Goal: Task Accomplishment & Management: Manage account settings

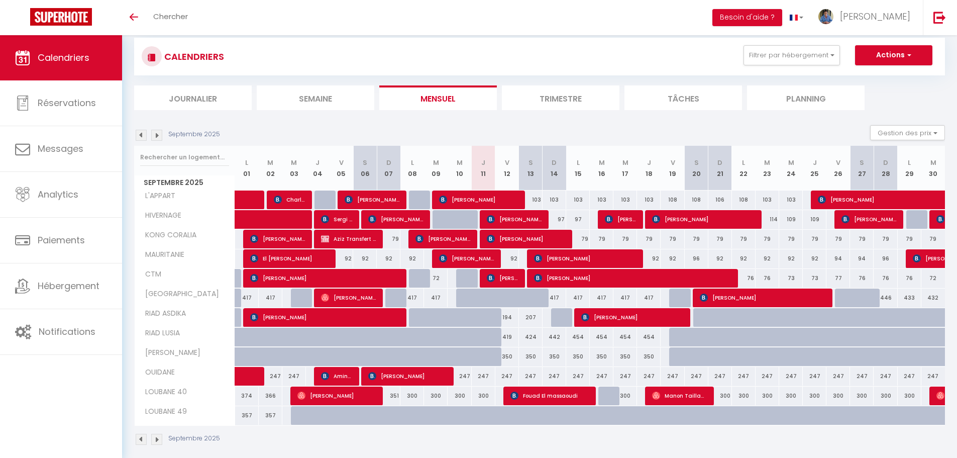
scroll to position [35, 0]
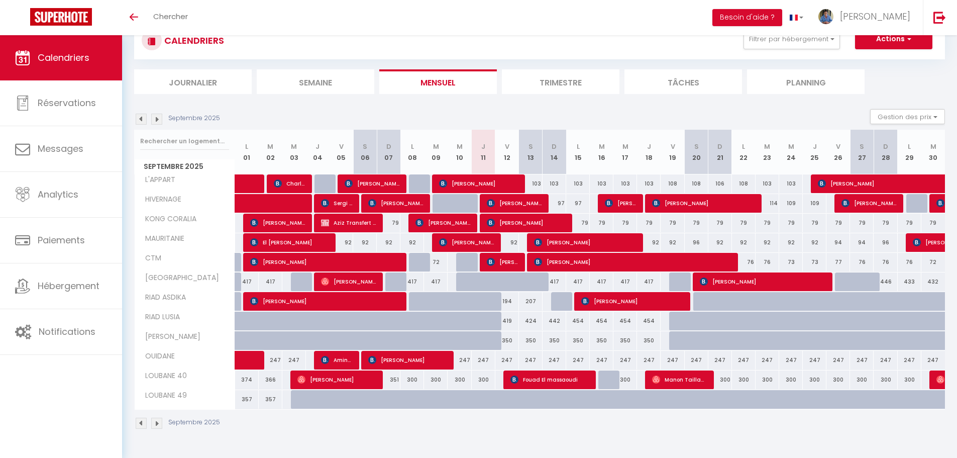
click at [161, 425] on img at bounding box center [156, 422] width 11 height 11
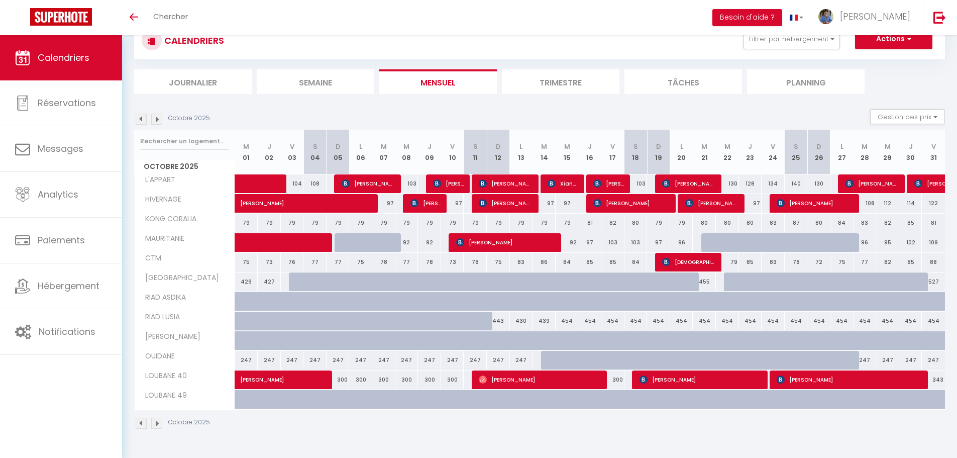
scroll to position [0, 0]
click at [161, 425] on img at bounding box center [156, 422] width 11 height 11
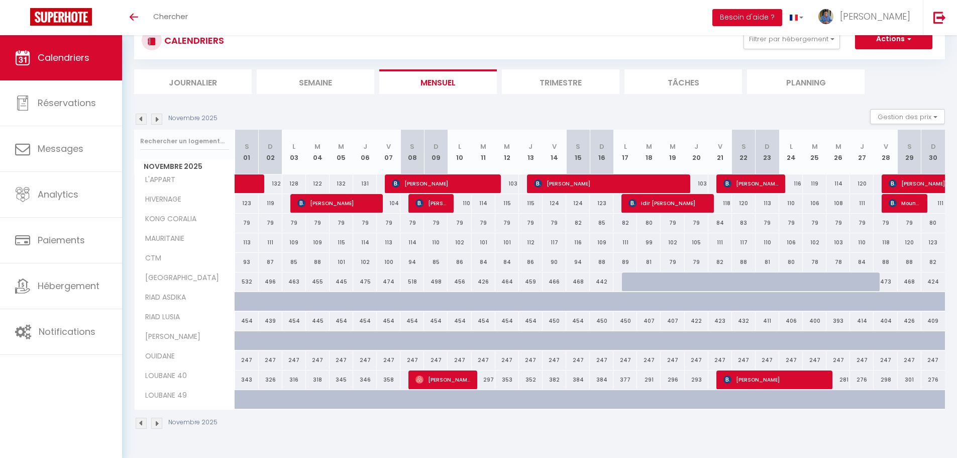
click at [160, 421] on img at bounding box center [156, 422] width 11 height 11
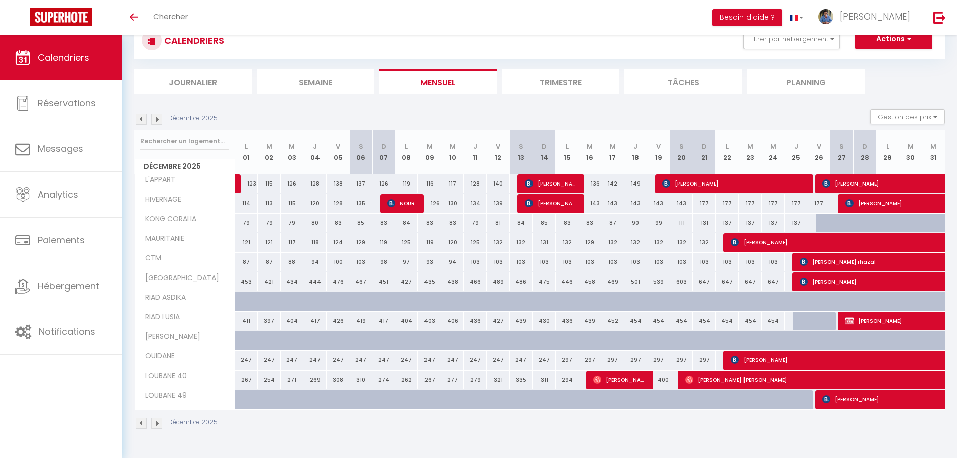
click at [275, 426] on div "Décembre 2025" at bounding box center [539, 424] width 811 height 30
click at [296, 428] on div "Décembre 2025" at bounding box center [539, 424] width 811 height 30
drag, startPoint x: 147, startPoint y: 396, endPoint x: 192, endPoint y: 394, distance: 45.8
click at [192, 394] on div "LOUBANE 49" at bounding box center [186, 395] width 100 height 11
click at [298, 415] on div "Décembre 2025" at bounding box center [539, 424] width 811 height 30
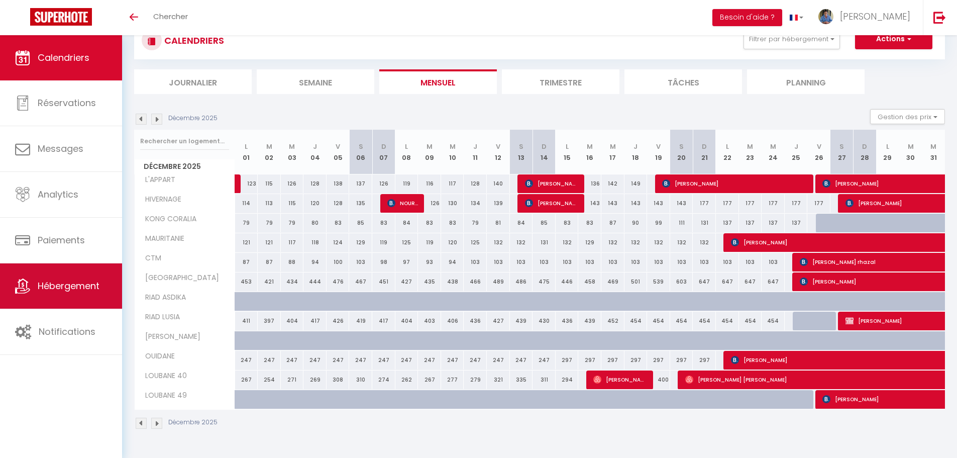
click at [81, 268] on link "Hébergement" at bounding box center [61, 285] width 122 height 45
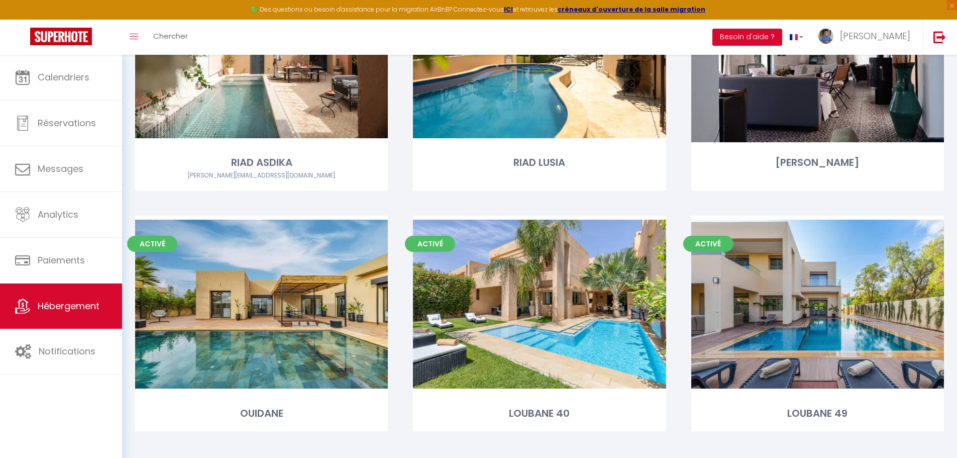
scroll to position [675, 0]
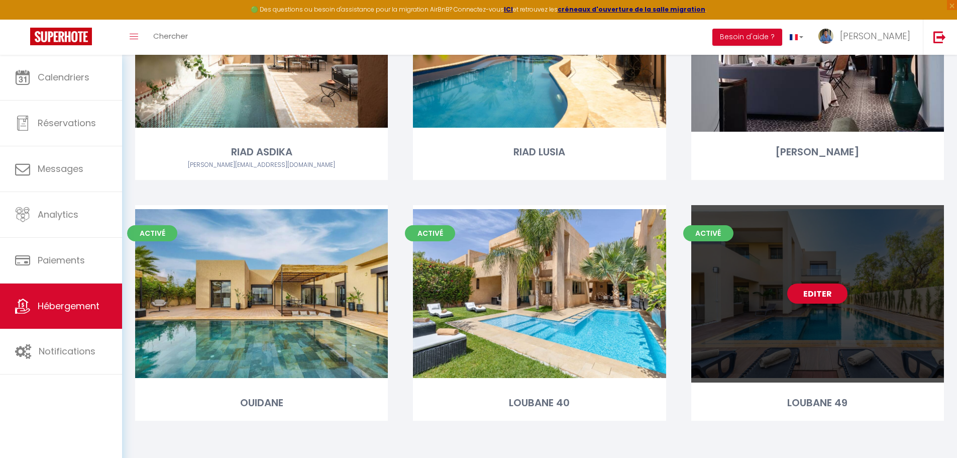
click at [796, 353] on div "Editer" at bounding box center [817, 293] width 253 height 177
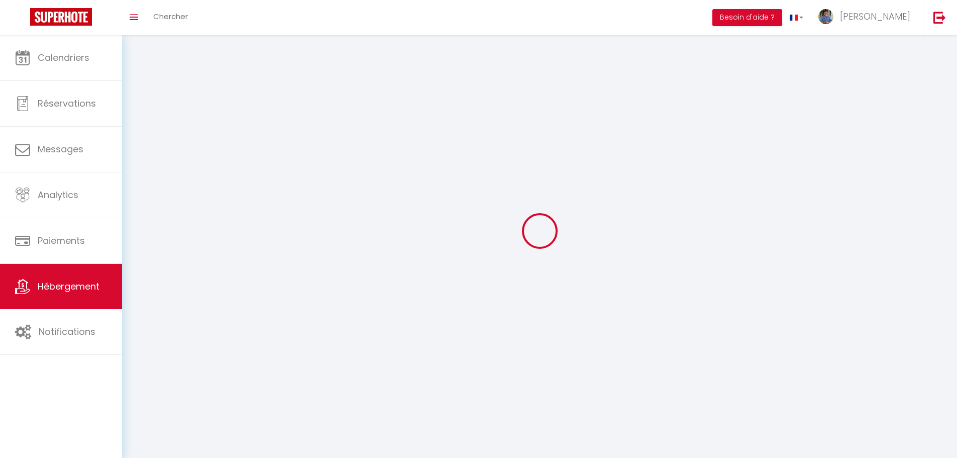
select select
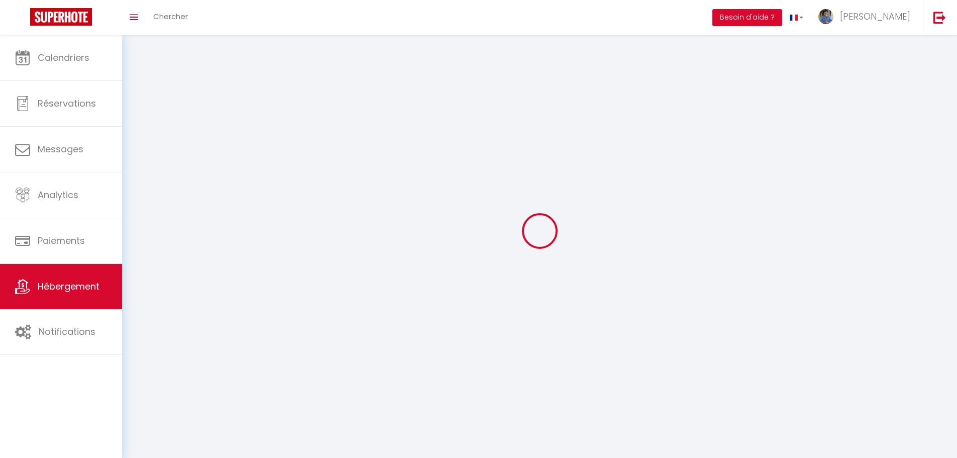
select select "1"
select select
checkbox input "false"
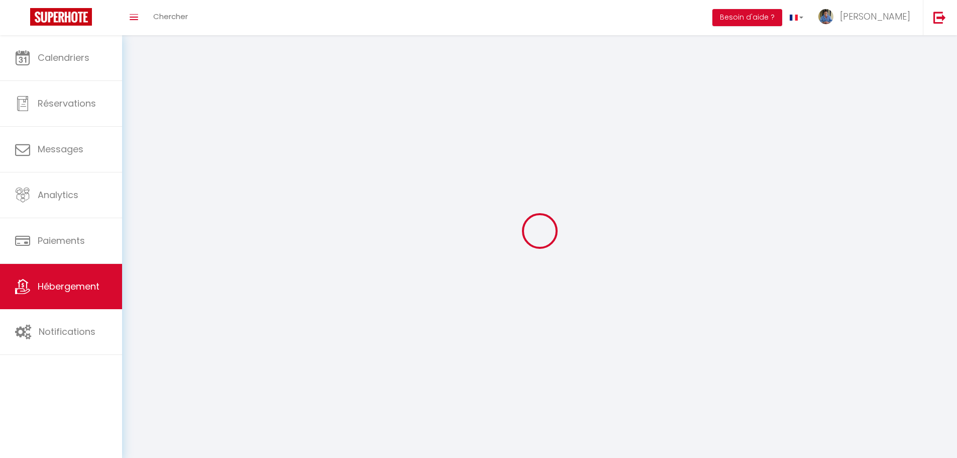
checkbox input "false"
select select "28"
select select
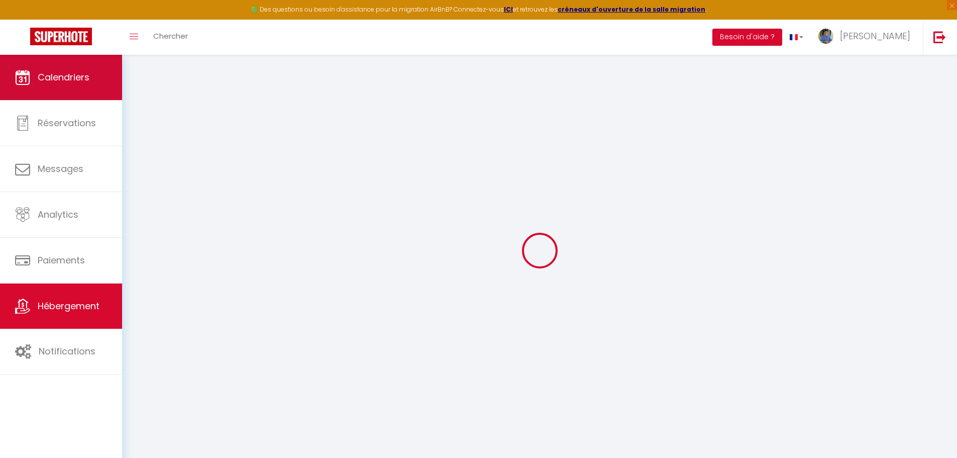
select select
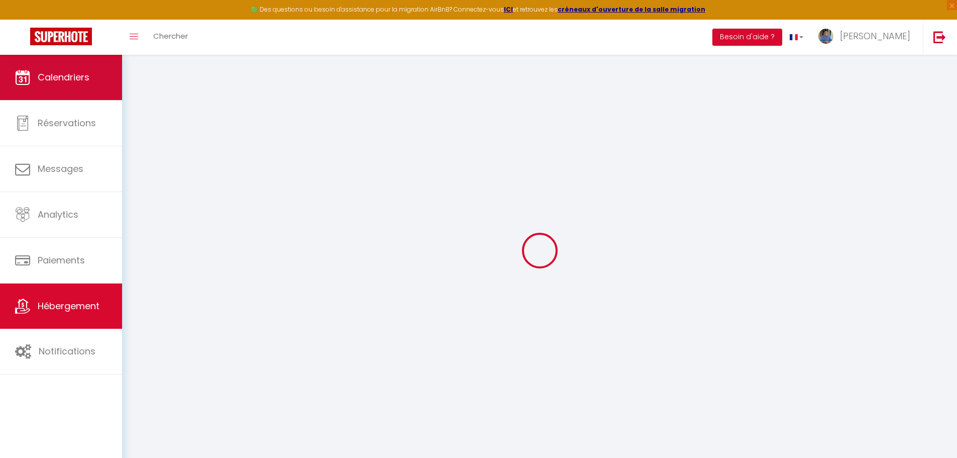
select select
checkbox input "false"
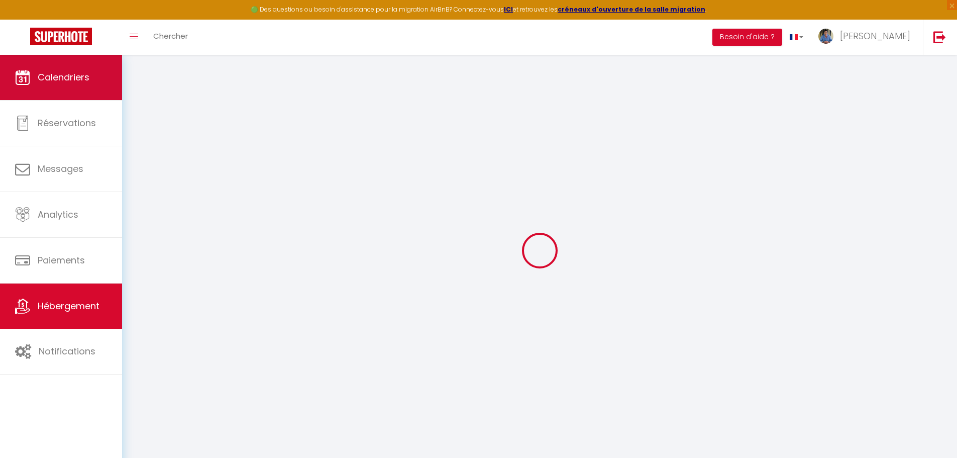
select select
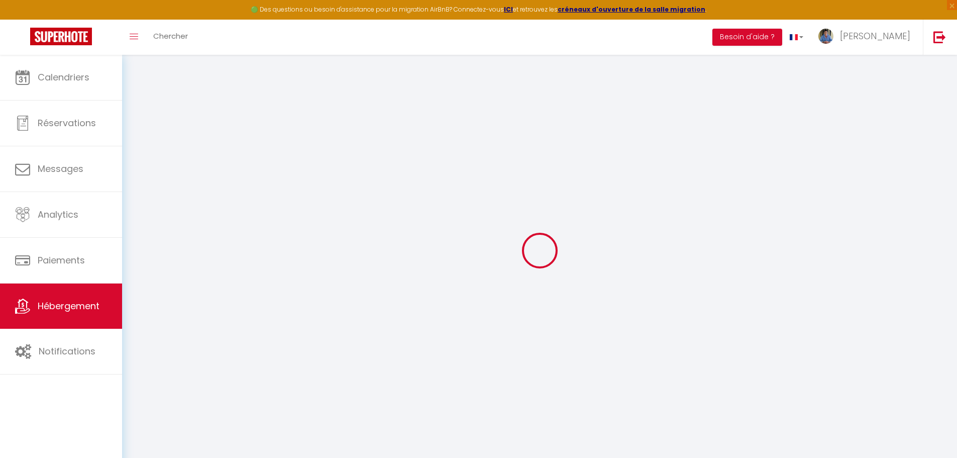
select select
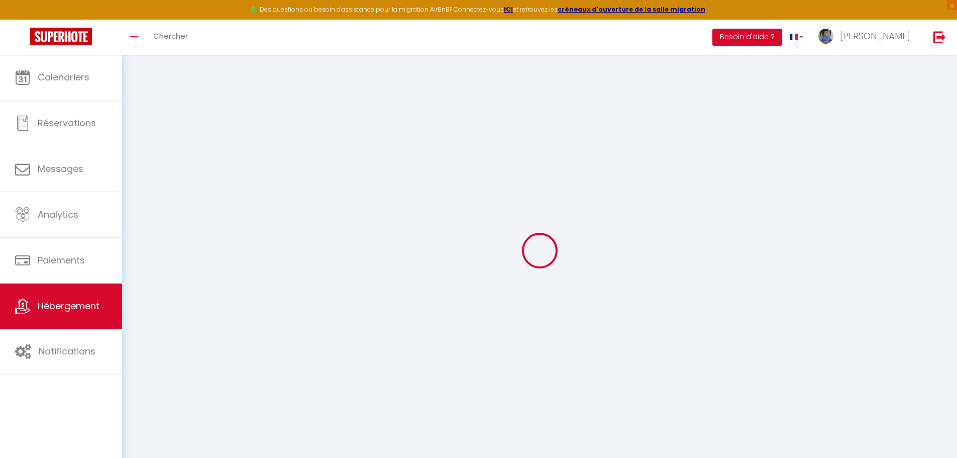
select select
checkbox input "false"
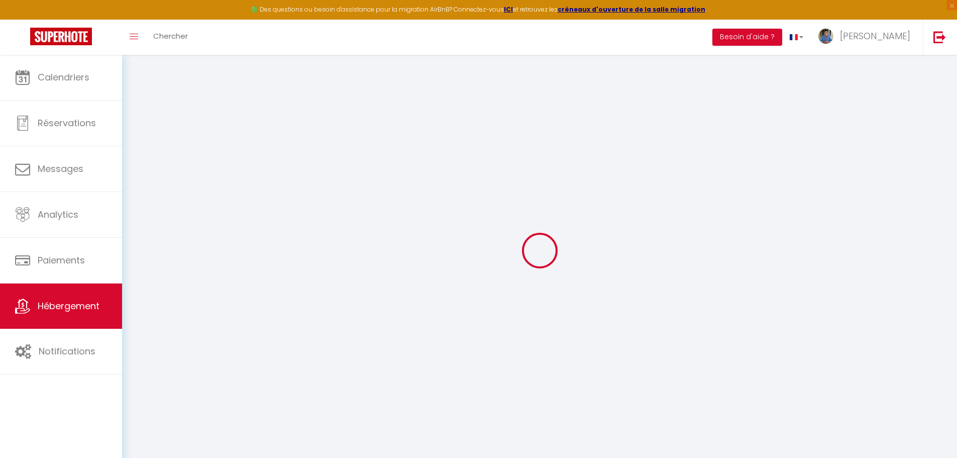
select select
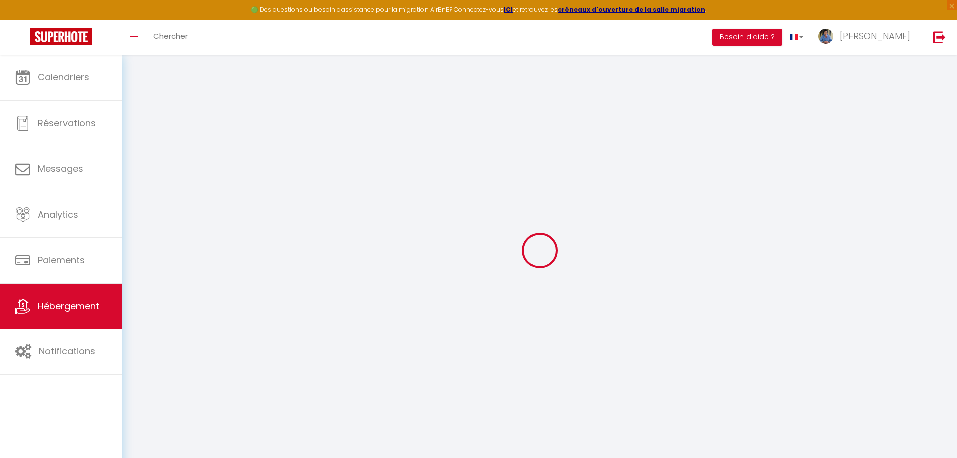
select select
checkbox input "false"
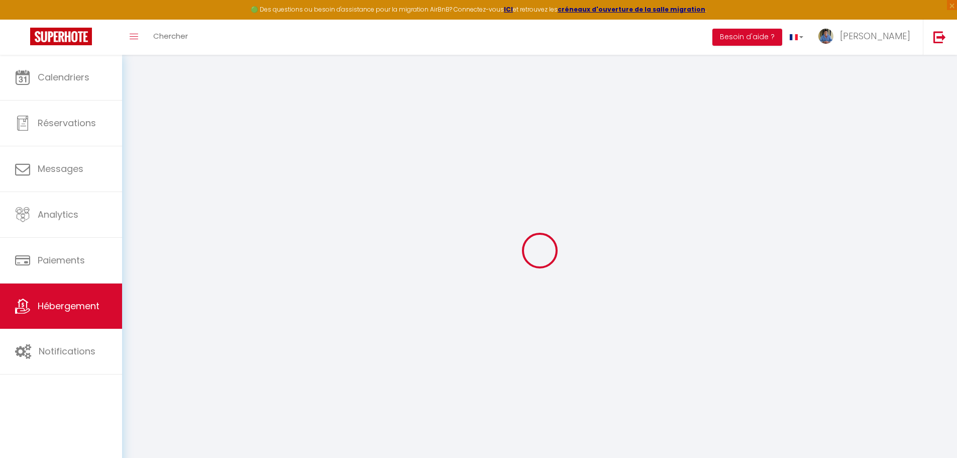
checkbox input "false"
select select
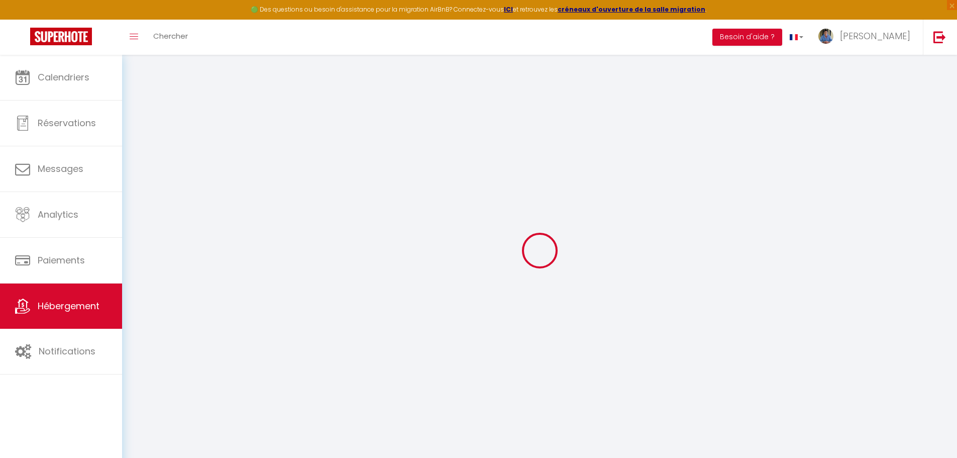
select select
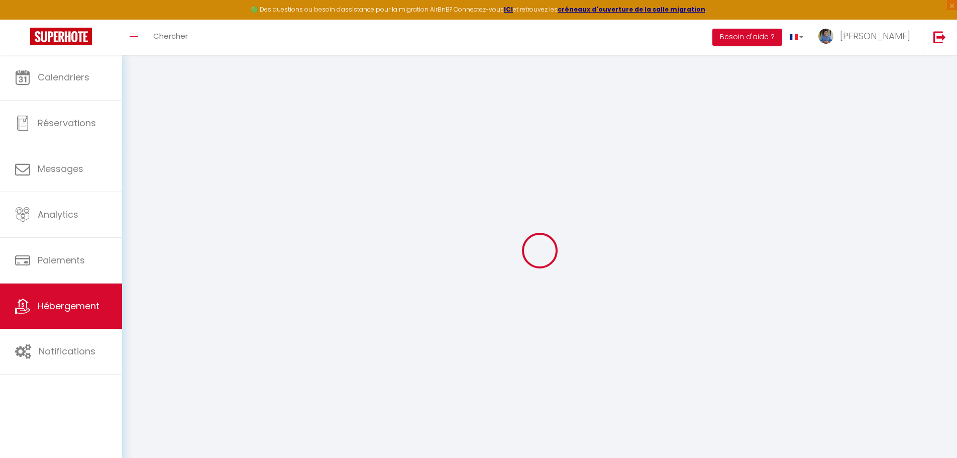
checkbox input "false"
select select
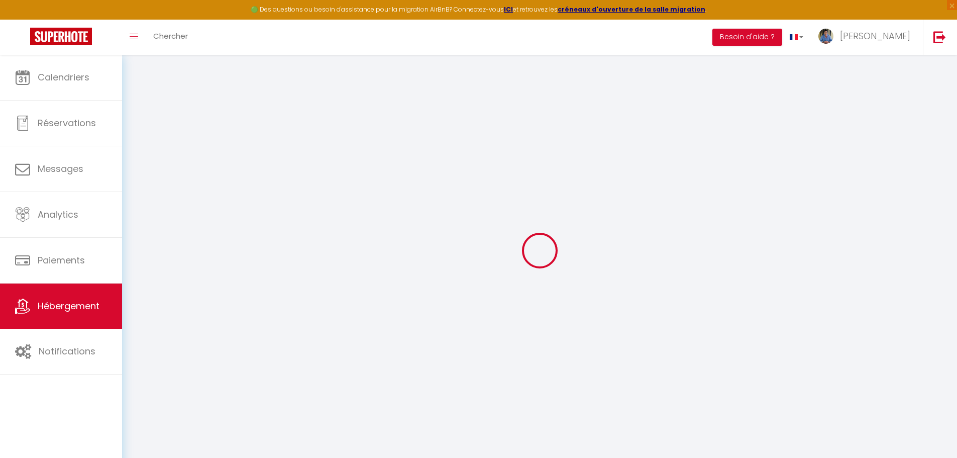
select select
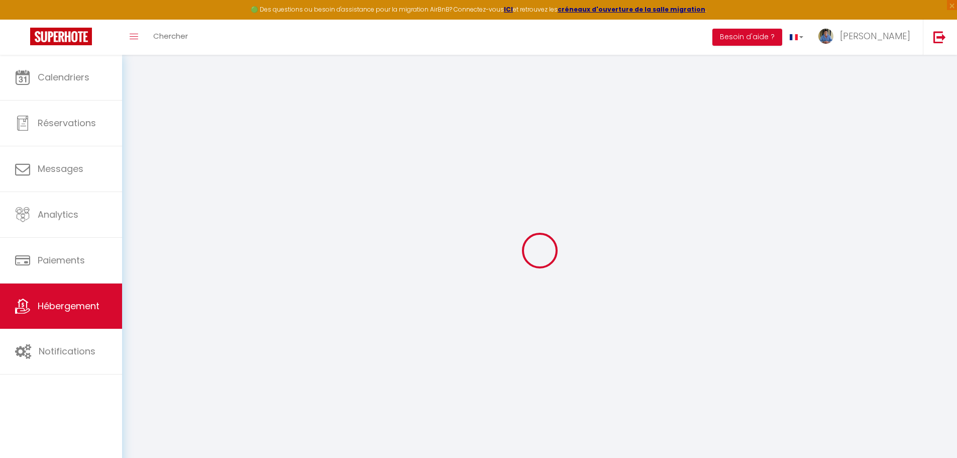
select select
checkbox input "false"
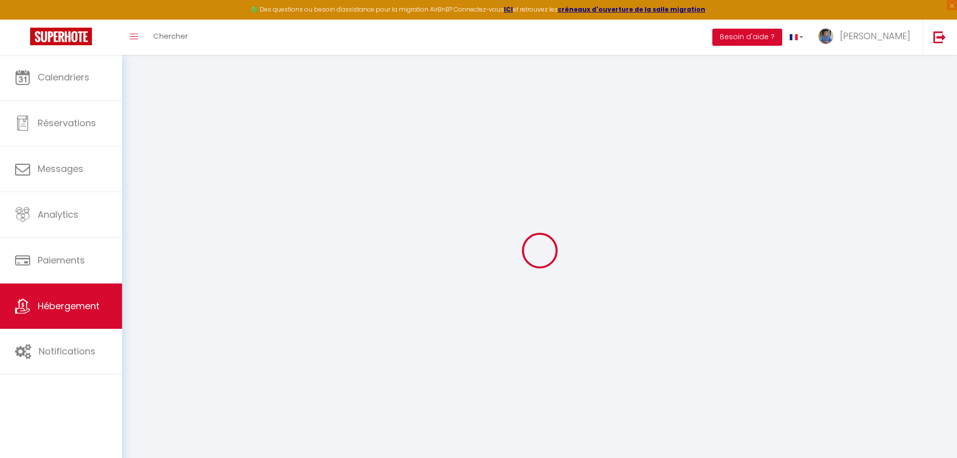
checkbox input "false"
select select
type input "LOUBANE 49"
type input "Zakarya"
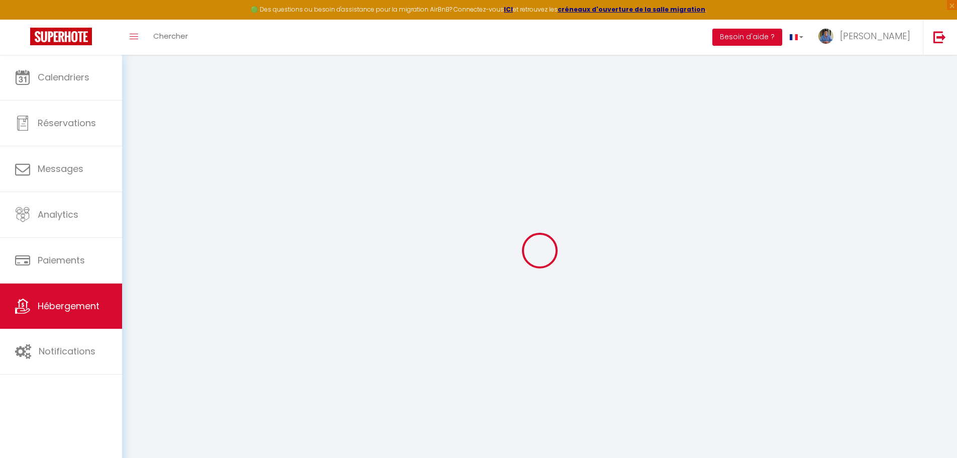
select select "houses"
select select "8"
select select "4"
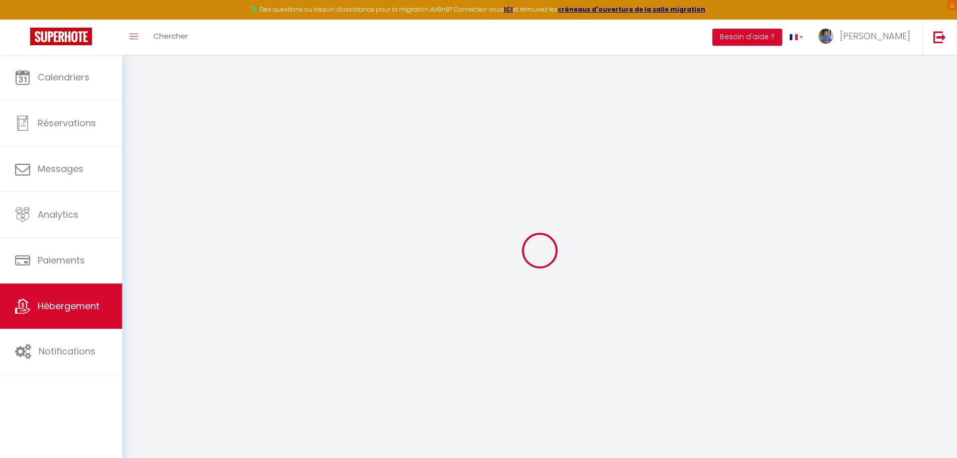
type input "650"
type input "50"
type input "2.50"
select select
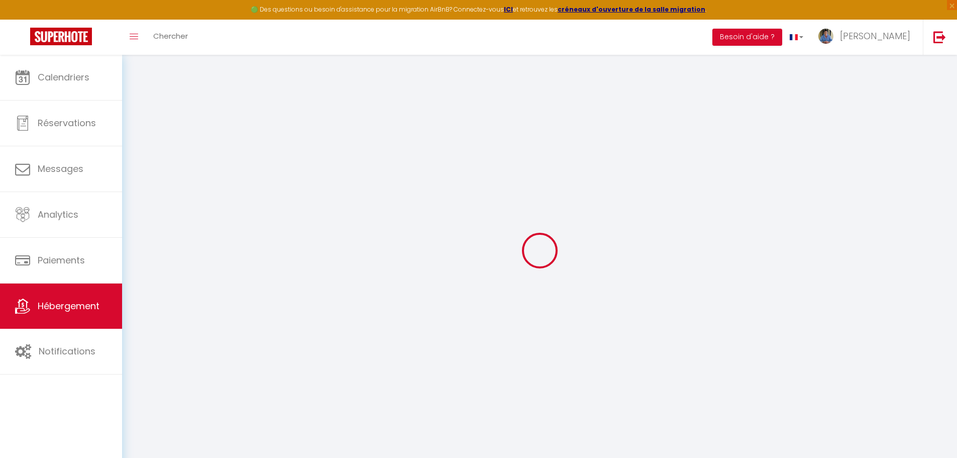
select select
type input "[GEOGRAPHIC_DATA]"
type input "40000"
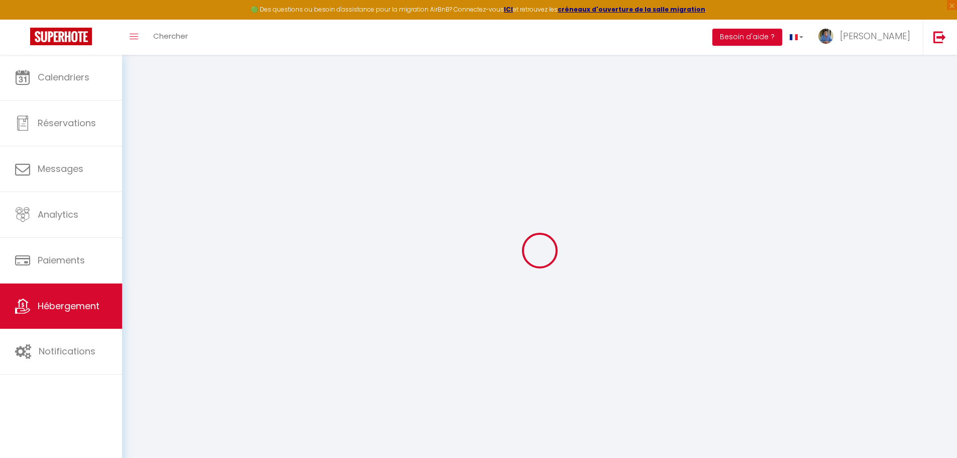
type input "[GEOGRAPHIC_DATA]"
select select "146"
type input "[PERSON_NAME][EMAIL_ADDRESS][DOMAIN_NAME]"
select select
checkbox input "false"
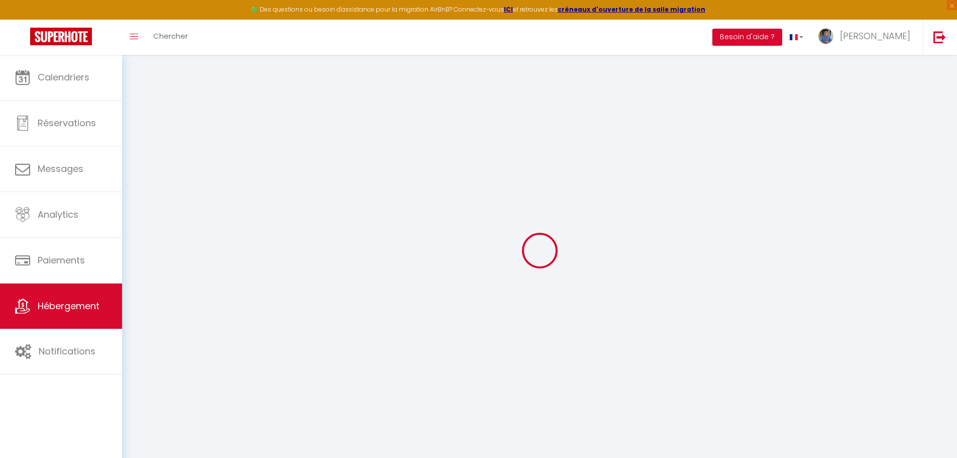
checkbox input "false"
type input "0"
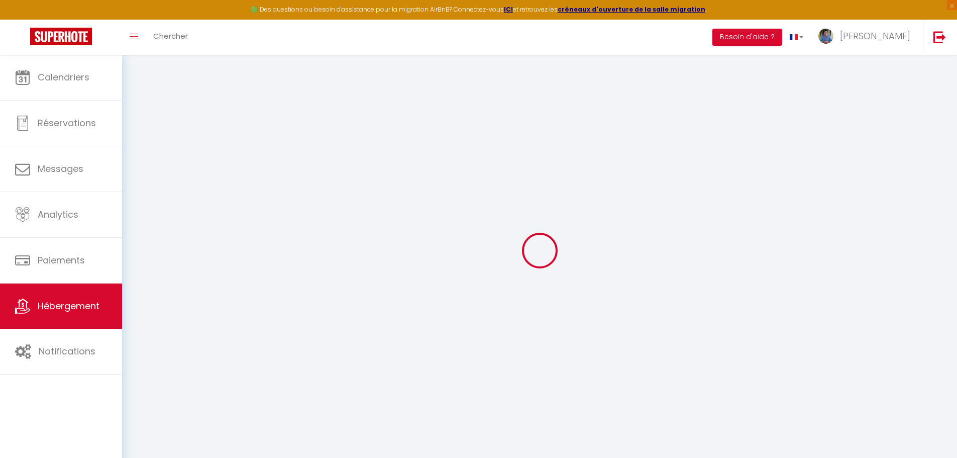
type input "0"
select select
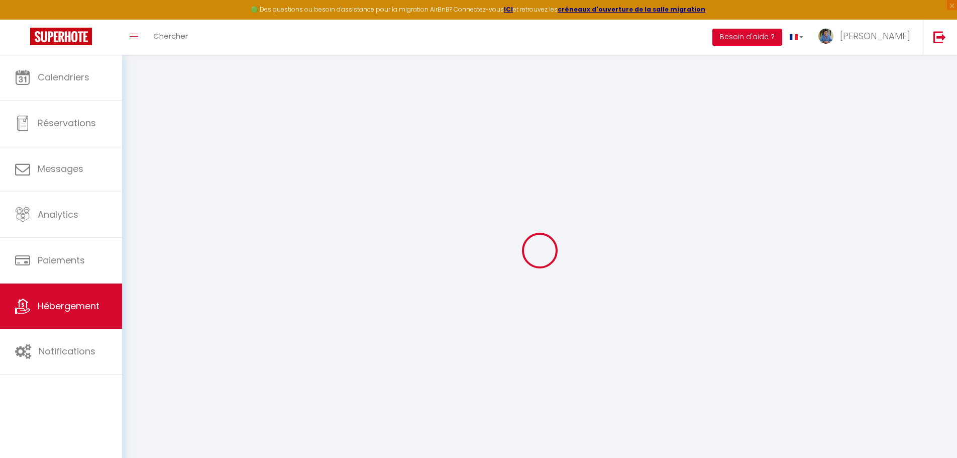
select select
checkbox input "false"
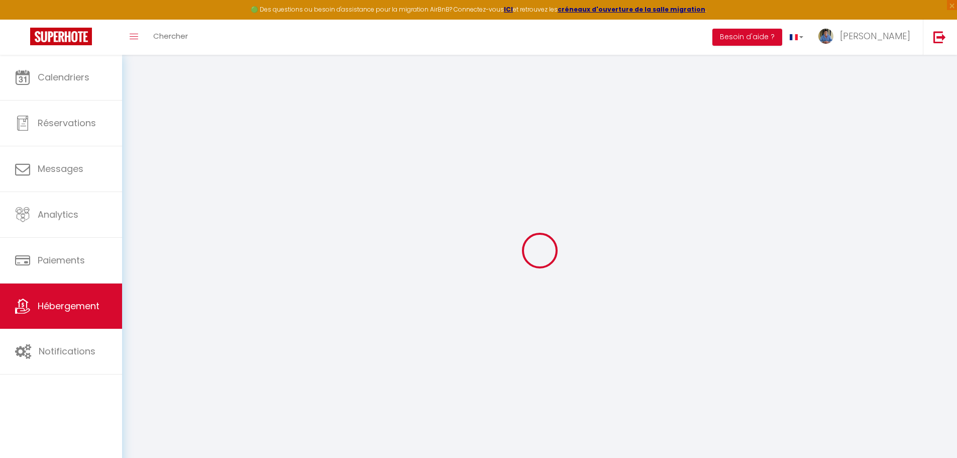
checkbox input "false"
select select
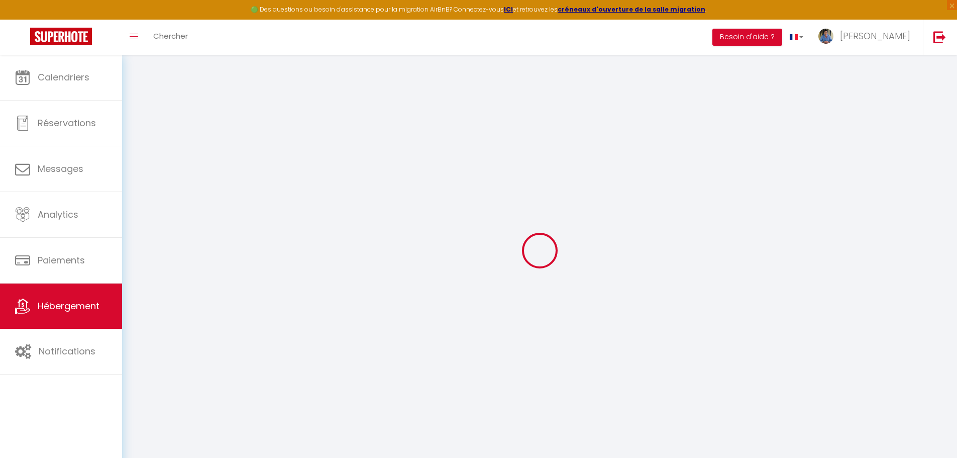
select select
checkbox input "false"
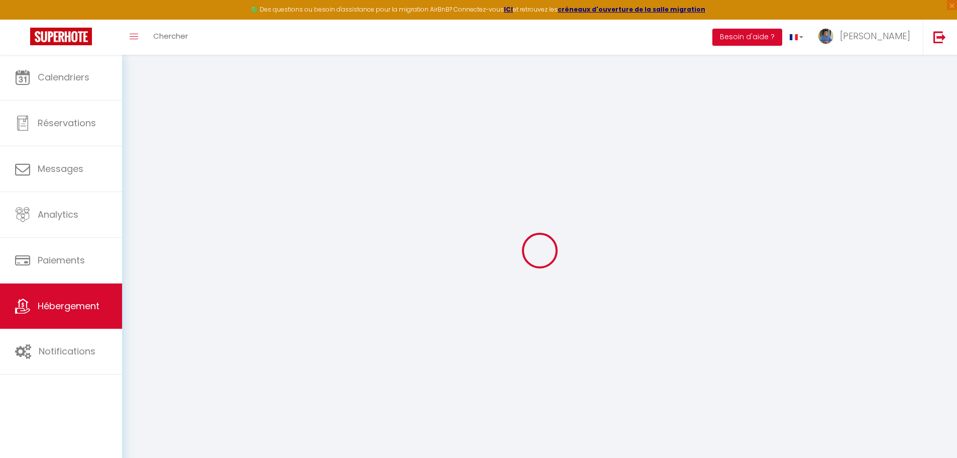
checkbox input "false"
select select
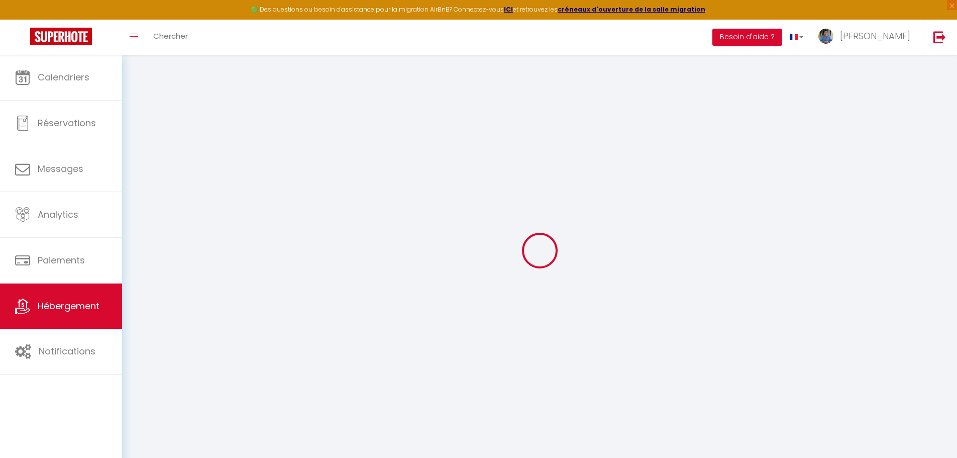
checkbox input "false"
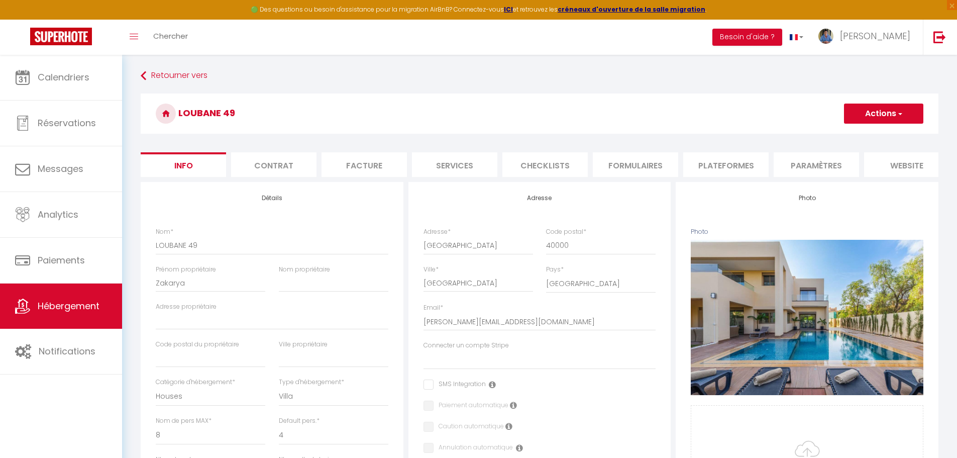
click at [817, 165] on li "Paramètres" at bounding box center [816, 164] width 85 height 25
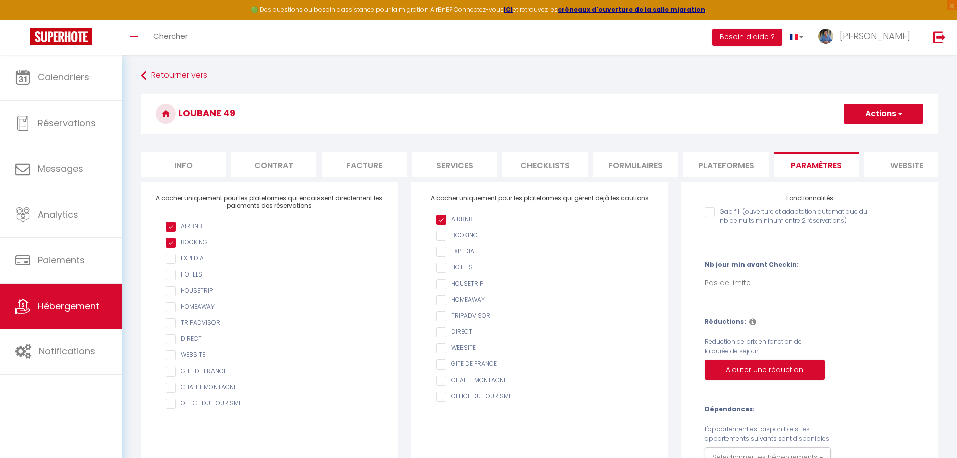
scroll to position [0, 107]
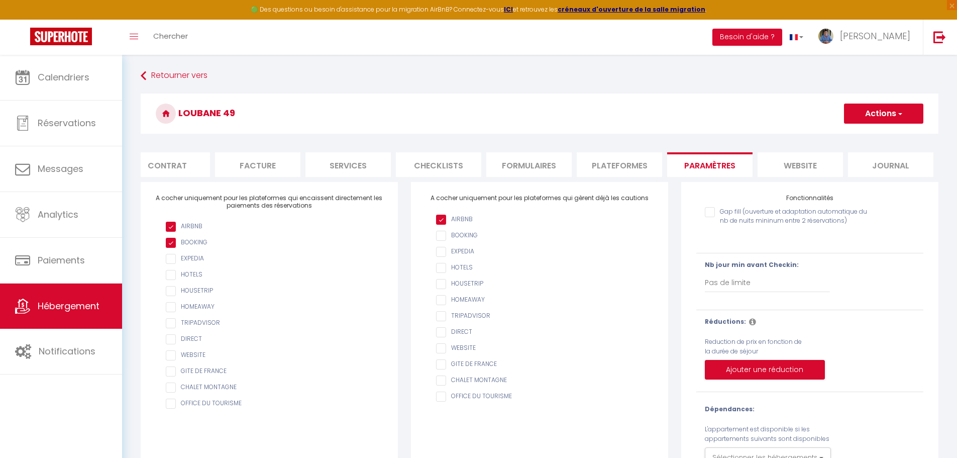
click at [862, 112] on button "Actions" at bounding box center [883, 113] width 79 height 20
click at [855, 113] on button "Actions" at bounding box center [883, 113] width 79 height 20
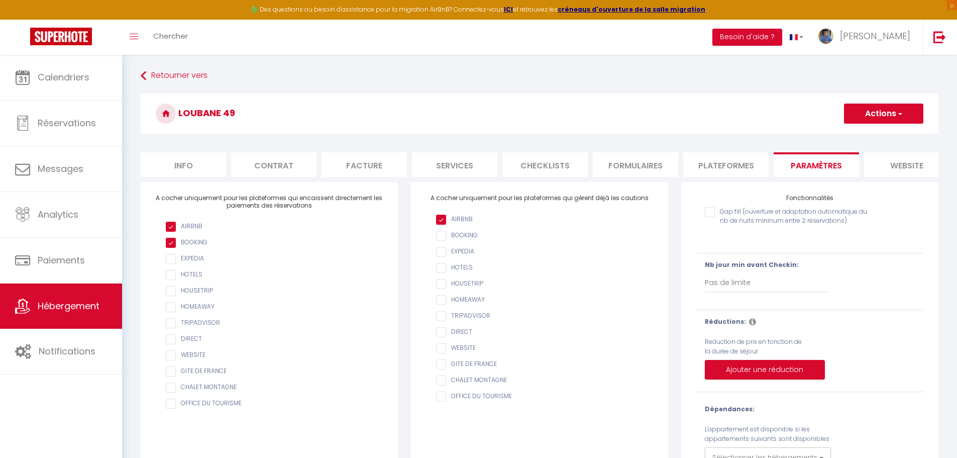
click at [182, 162] on li "Info" at bounding box center [183, 164] width 85 height 25
select select
checkbox input "false"
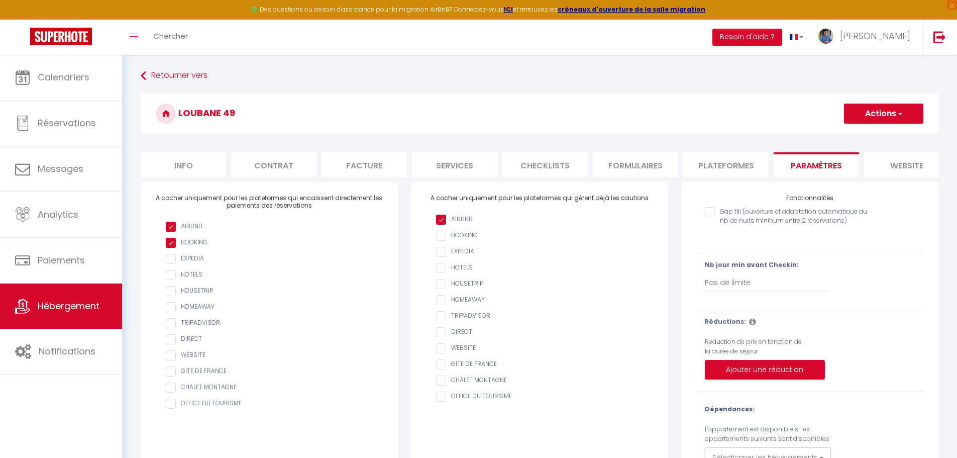
checkbox input "false"
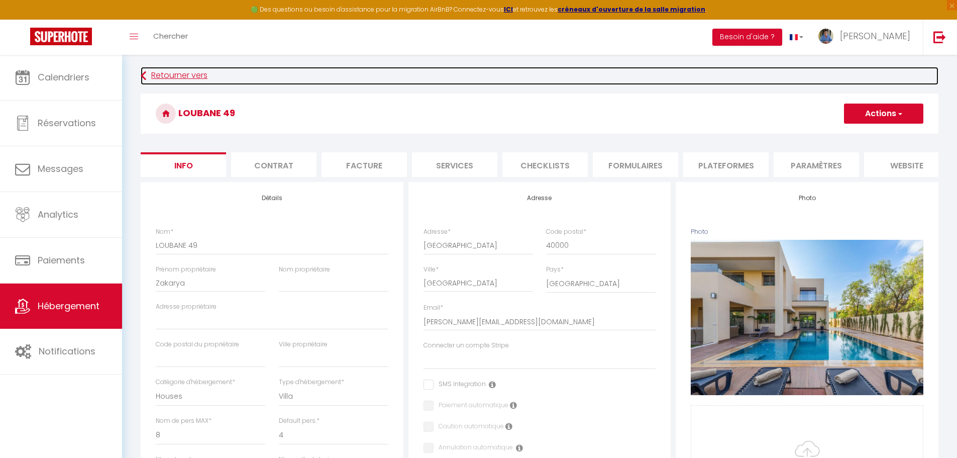
click at [143, 75] on icon at bounding box center [144, 76] width 6 height 18
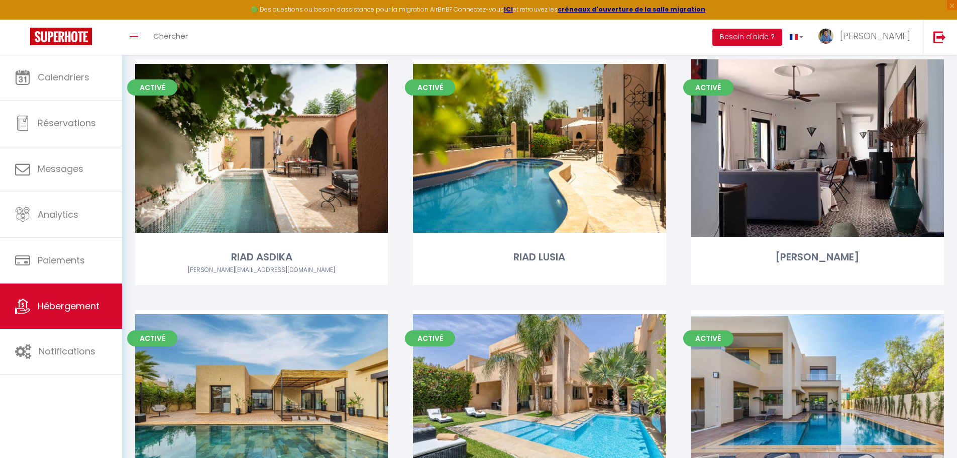
scroll to position [675, 0]
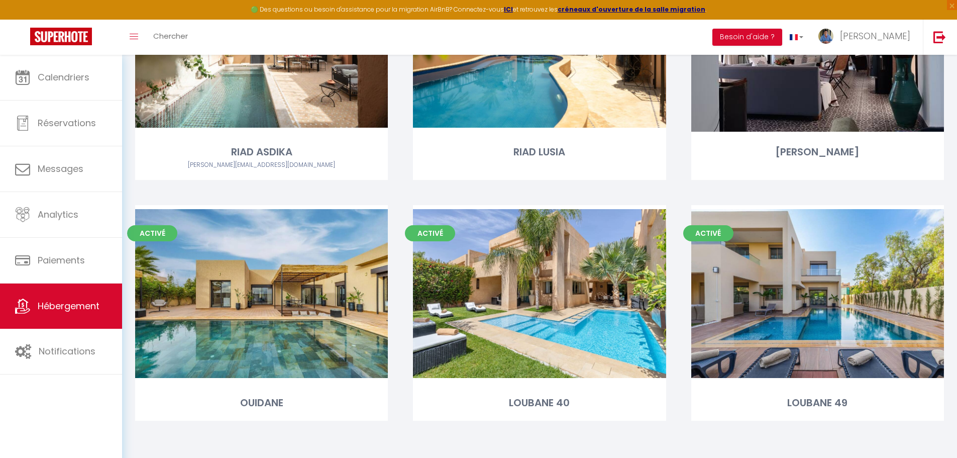
drag, startPoint x: 828, startPoint y: 311, endPoint x: 884, endPoint y: 189, distance: 133.5
click at [884, 189] on div "Activé Editer [PERSON_NAME]" at bounding box center [818, 79] width 278 height 250
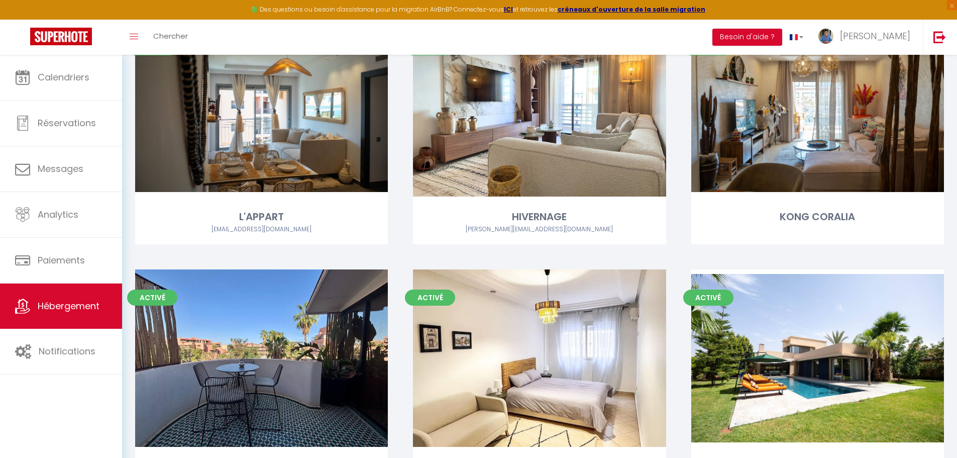
scroll to position [0, 0]
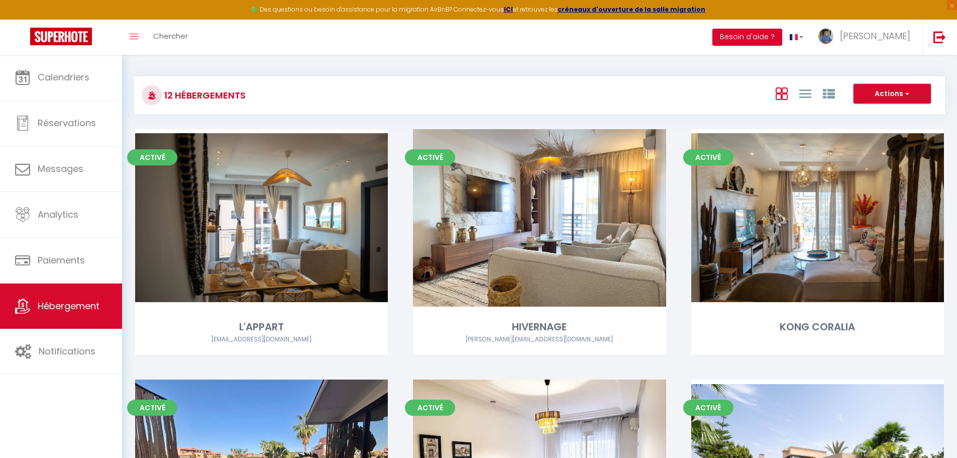
click at [868, 89] on button "Actions" at bounding box center [892, 94] width 77 height 20
click at [883, 86] on button "Actions" at bounding box center [892, 94] width 77 height 20
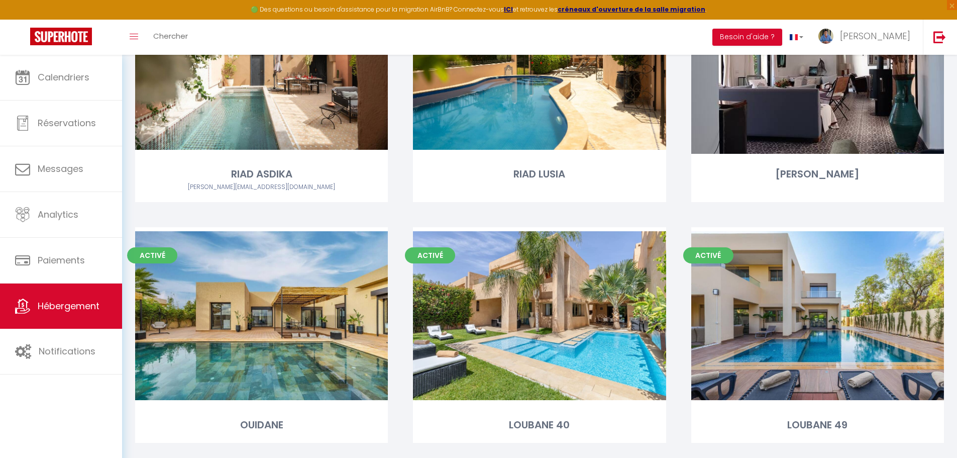
scroll to position [675, 0]
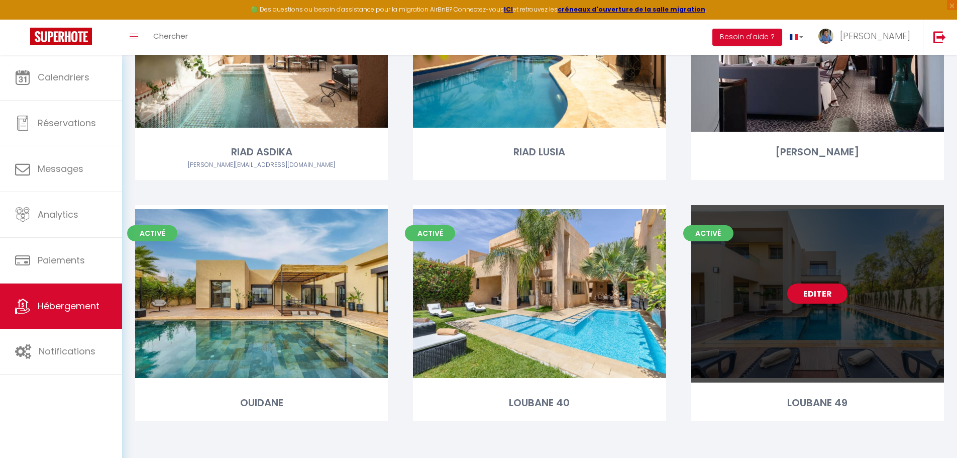
click at [775, 297] on div "Editer" at bounding box center [817, 293] width 253 height 177
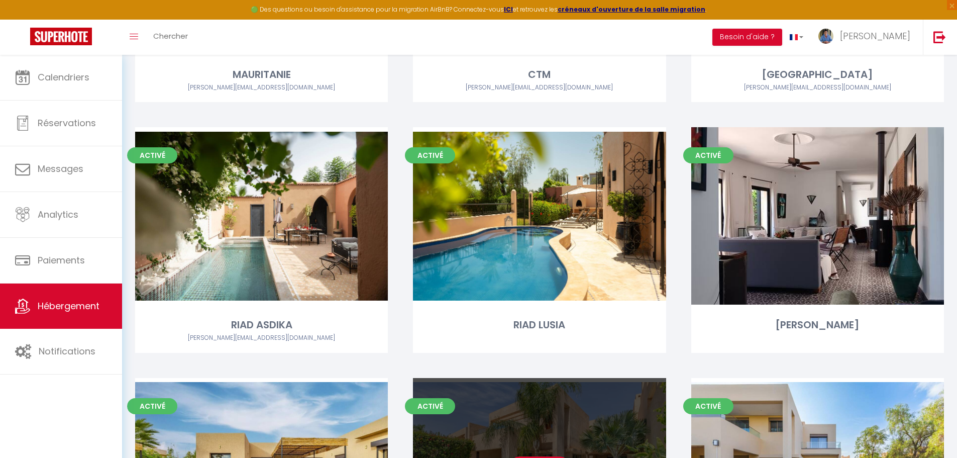
scroll to position [653, 0]
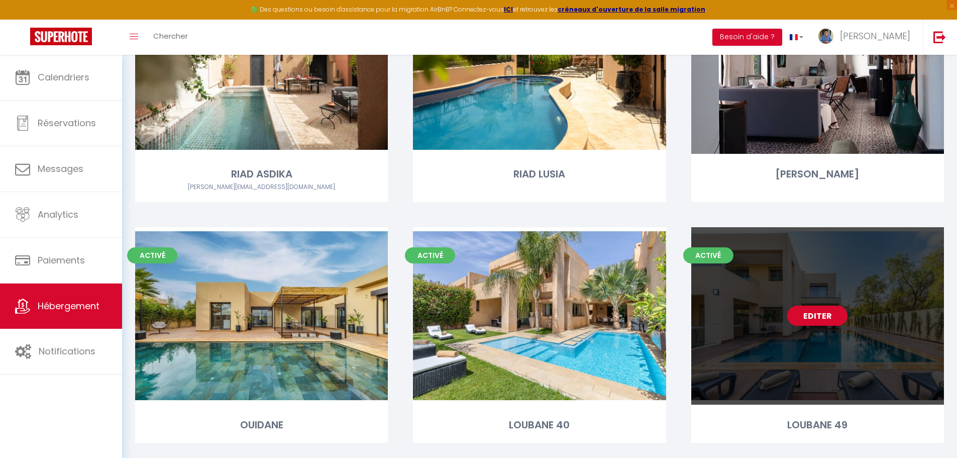
click at [812, 308] on link "Editer" at bounding box center [817, 315] width 60 height 20
select select "3"
select select "2"
select select "1"
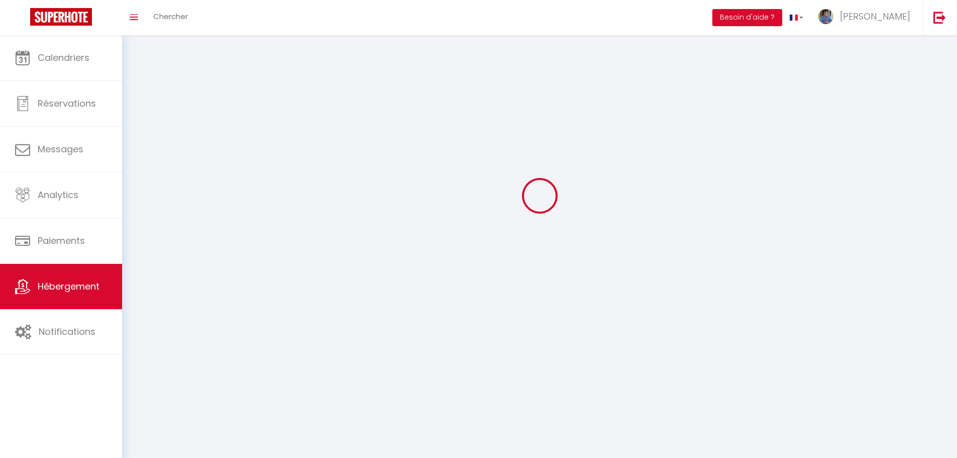
select select
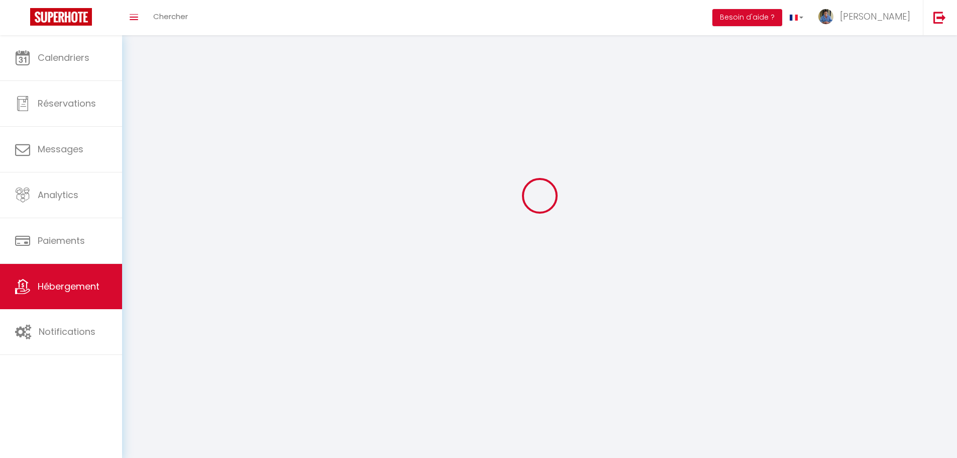
select select
checkbox input "false"
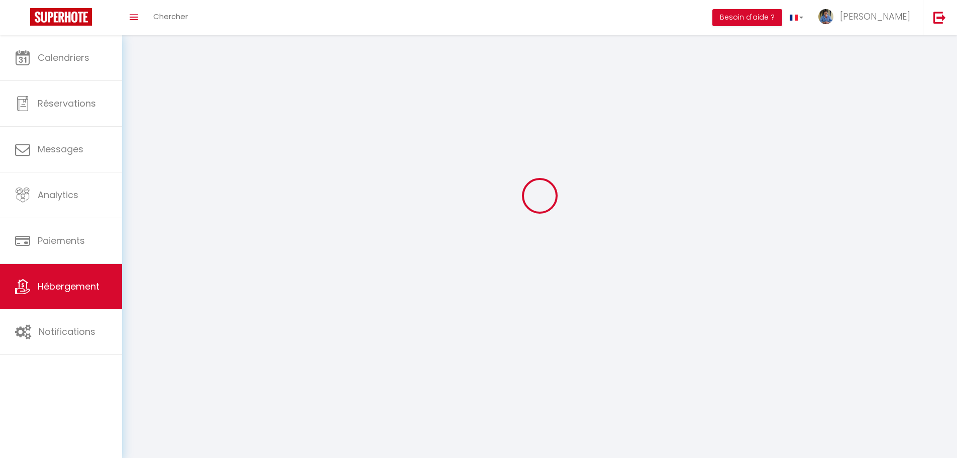
select select
select select "1"
select select "28"
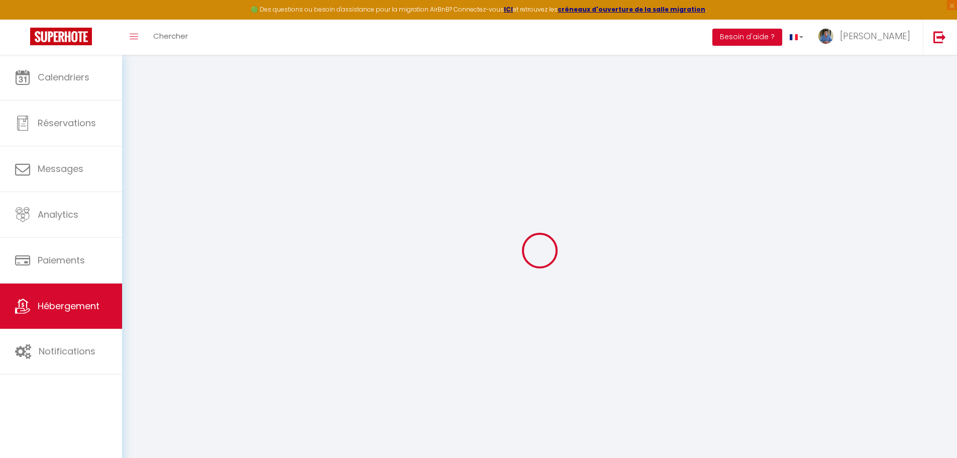
select select
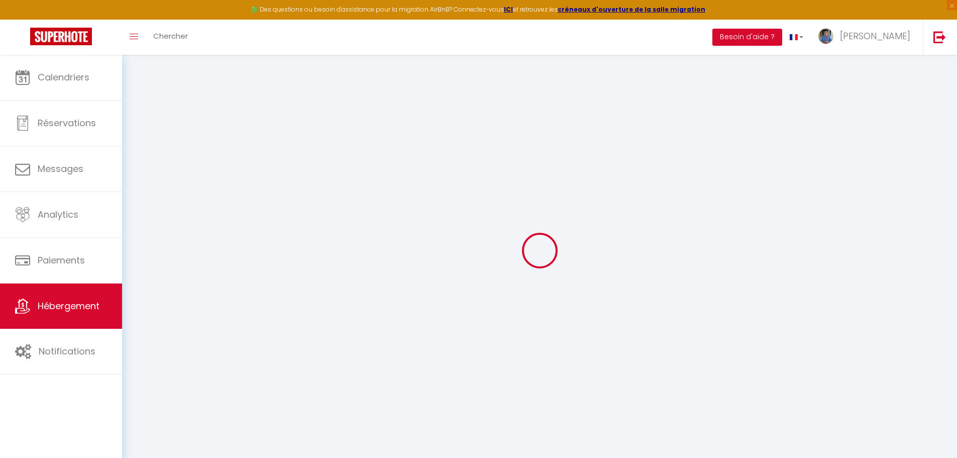
select select
checkbox input "false"
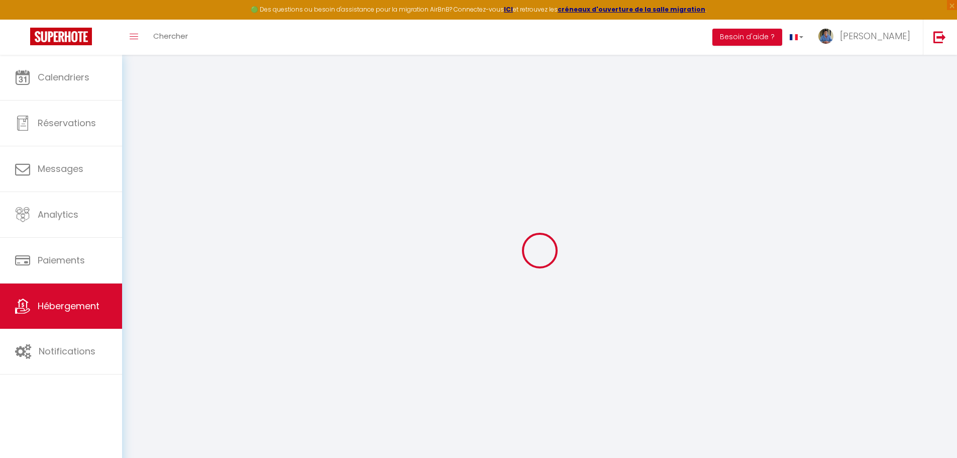
select select
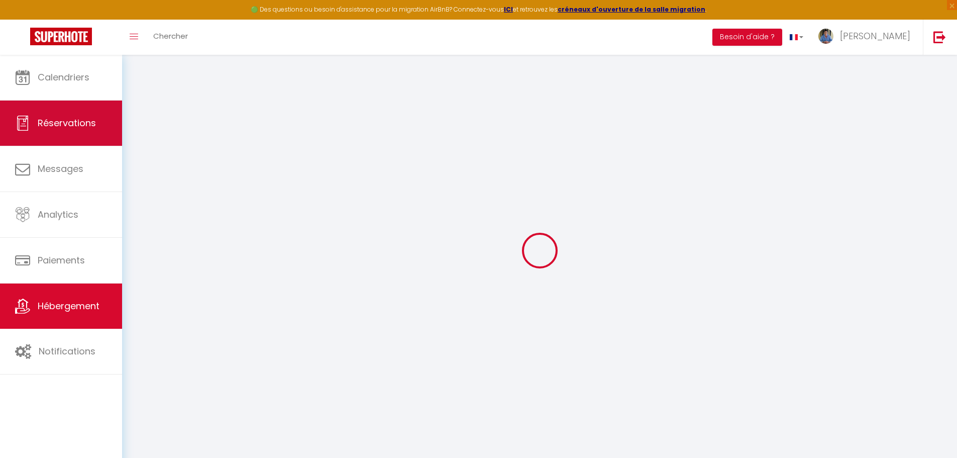
select select
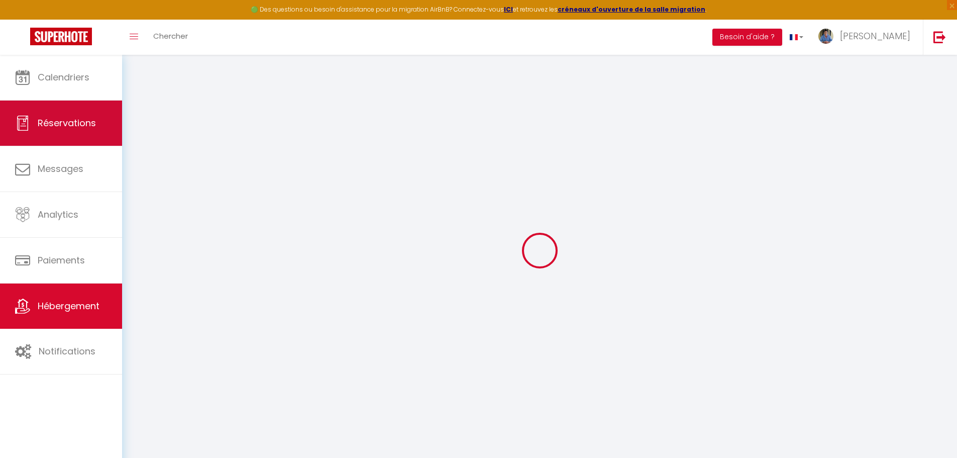
select select
checkbox input "false"
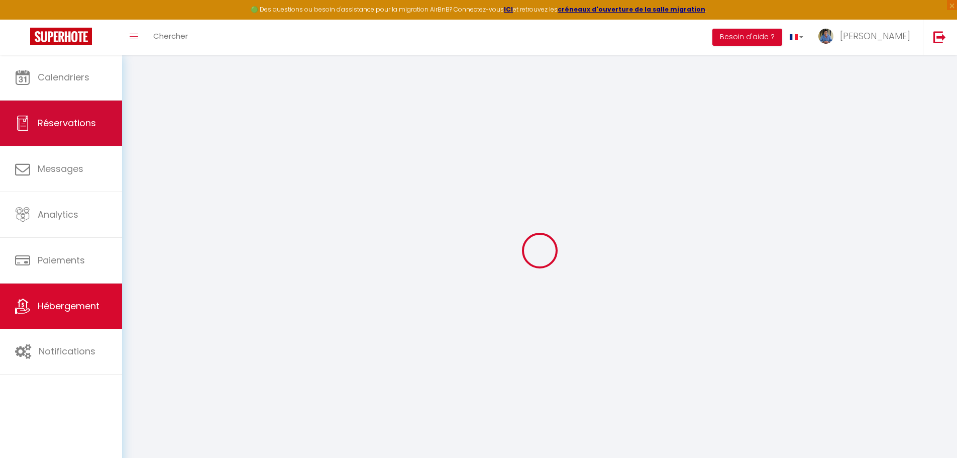
select select
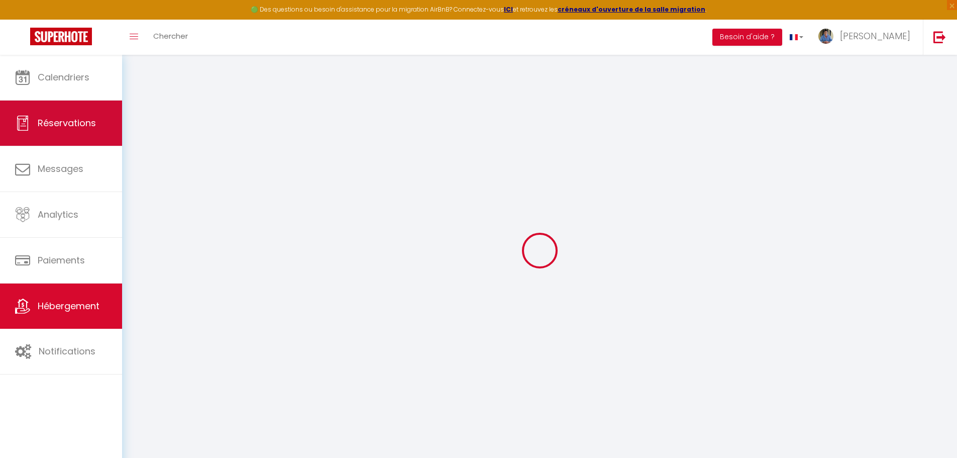
select select
checkbox input "false"
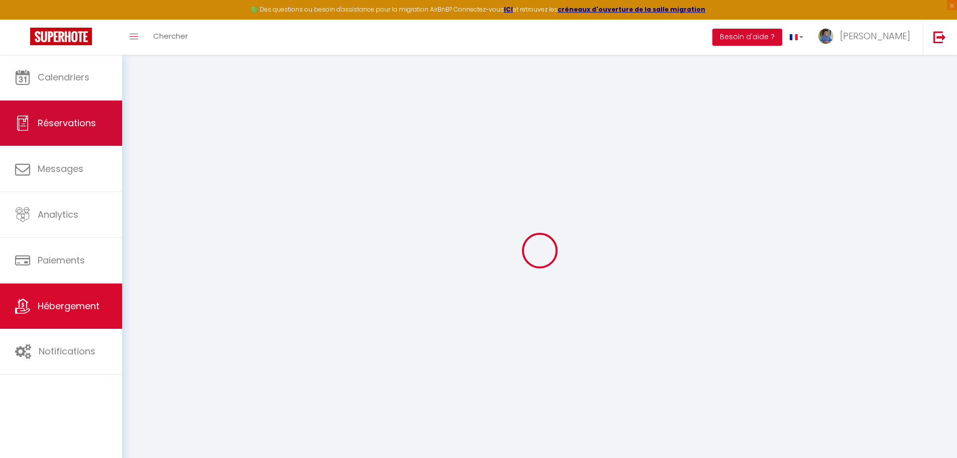
checkbox input "false"
select select
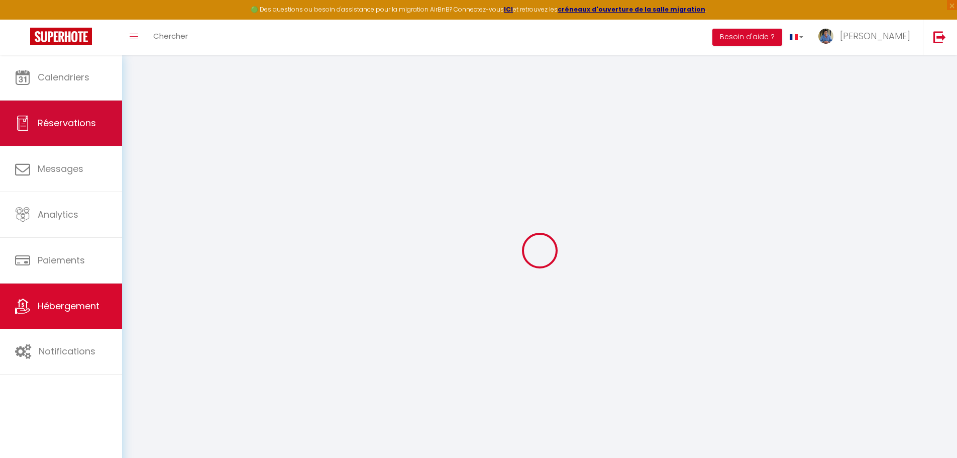
select select
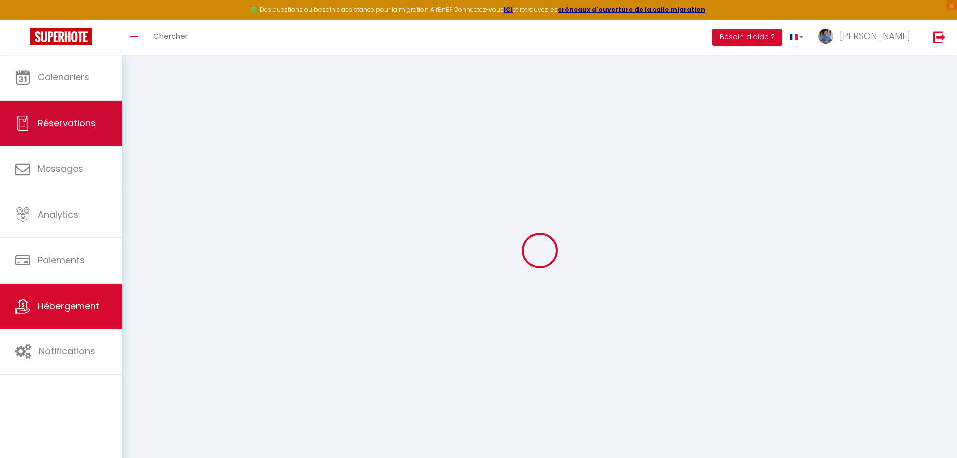
checkbox input "false"
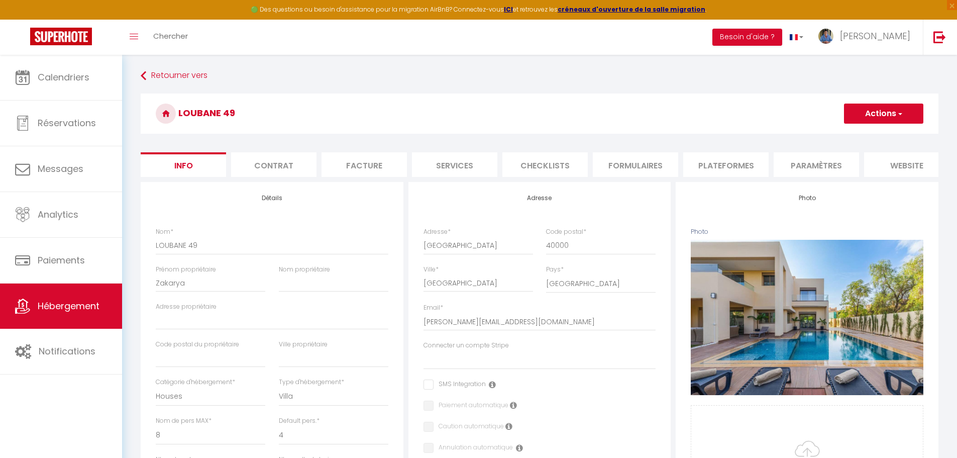
click at [890, 112] on button "Actions" at bounding box center [883, 113] width 79 height 20
click at [851, 160] on link "Supprimer" at bounding box center [869, 161] width 108 height 13
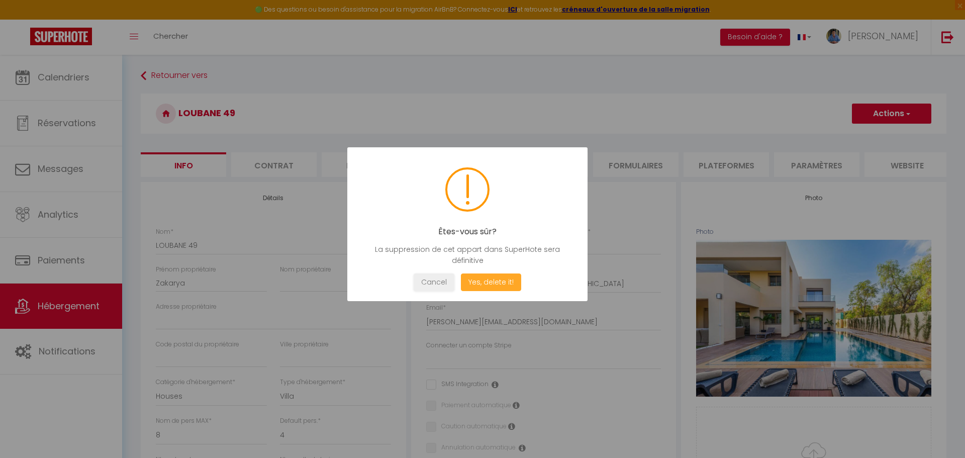
click at [494, 282] on button "Yes, delete it!" at bounding box center [491, 282] width 60 height 18
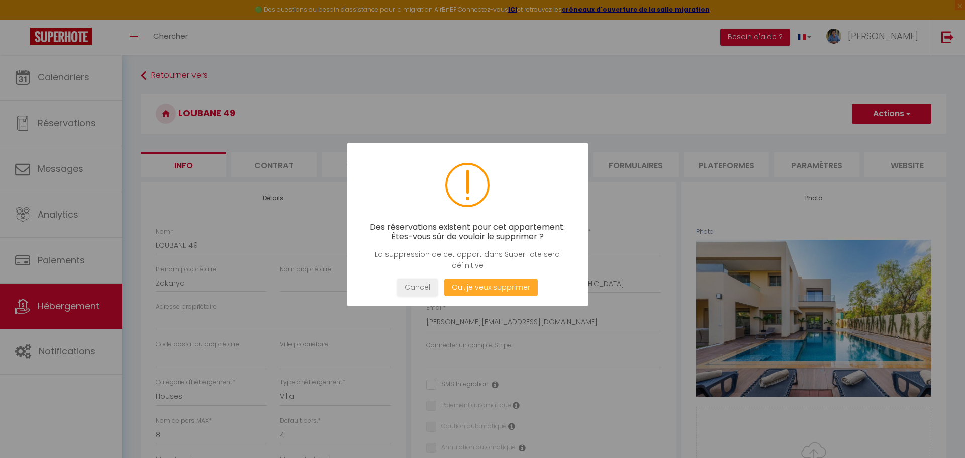
click at [471, 290] on button "Oui, je veux supprimer" at bounding box center [490, 287] width 93 height 18
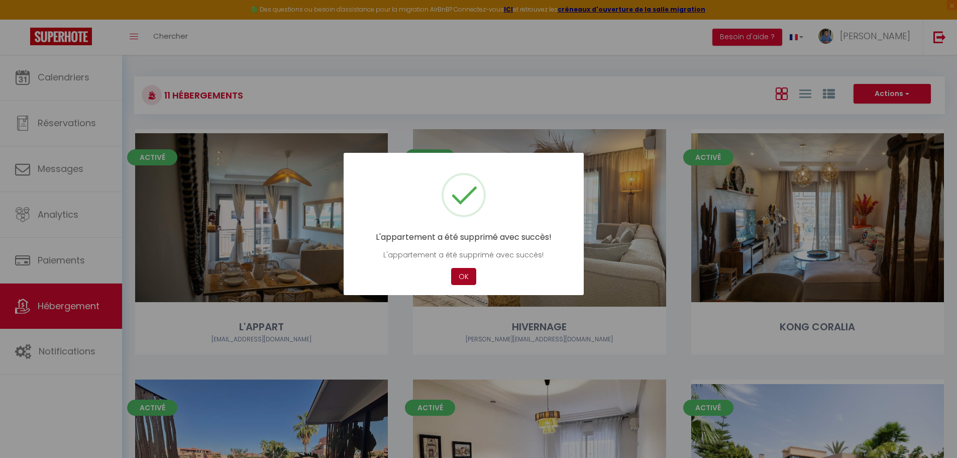
click at [461, 279] on button "OK" at bounding box center [463, 277] width 25 height 18
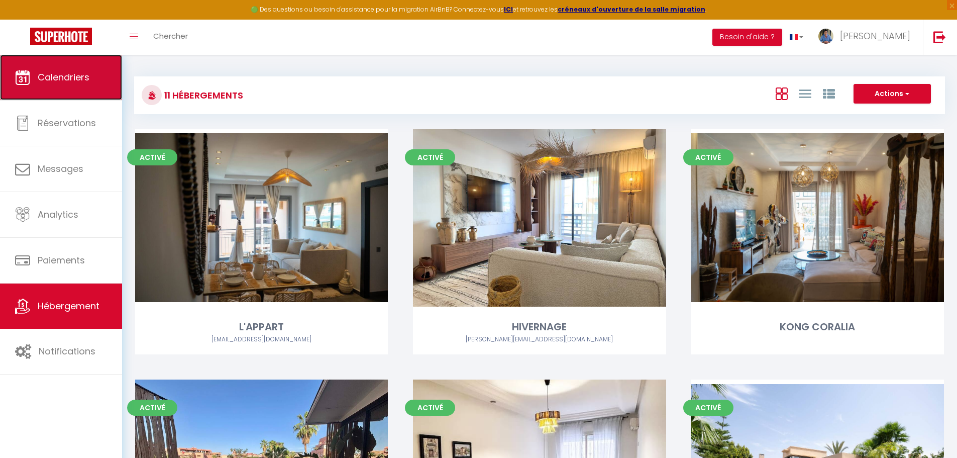
click at [67, 68] on link "Calendriers" at bounding box center [61, 77] width 122 height 45
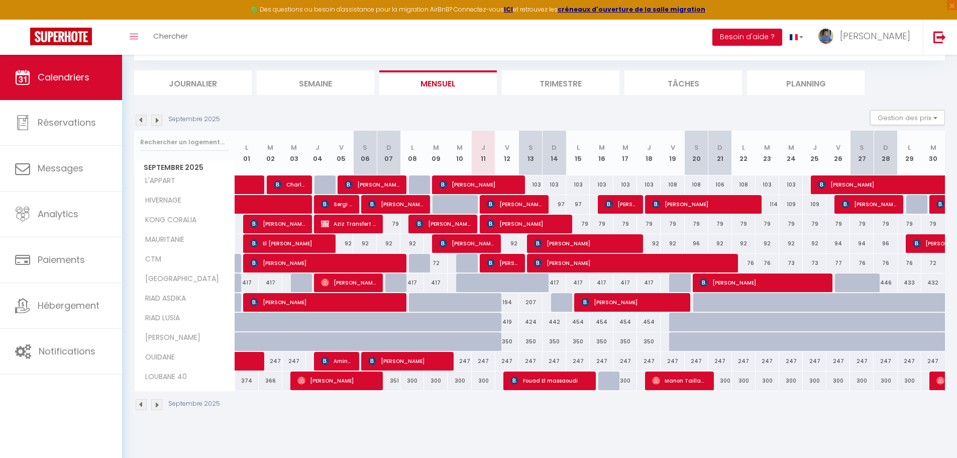
scroll to position [55, 0]
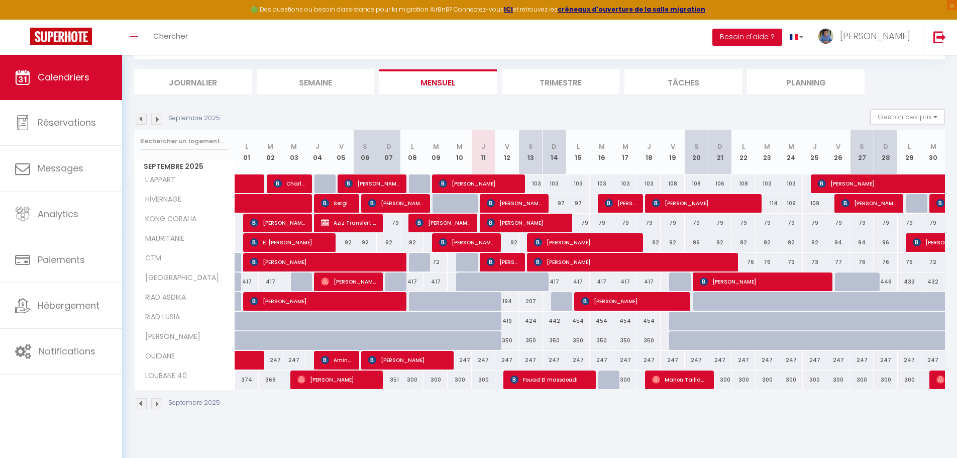
click at [136, 118] on img at bounding box center [141, 119] width 11 height 11
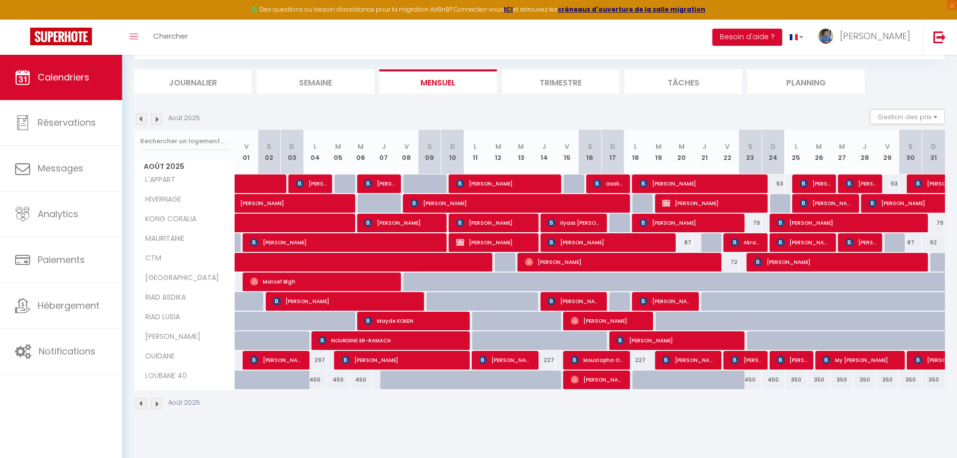
click at [159, 118] on img at bounding box center [156, 119] width 11 height 11
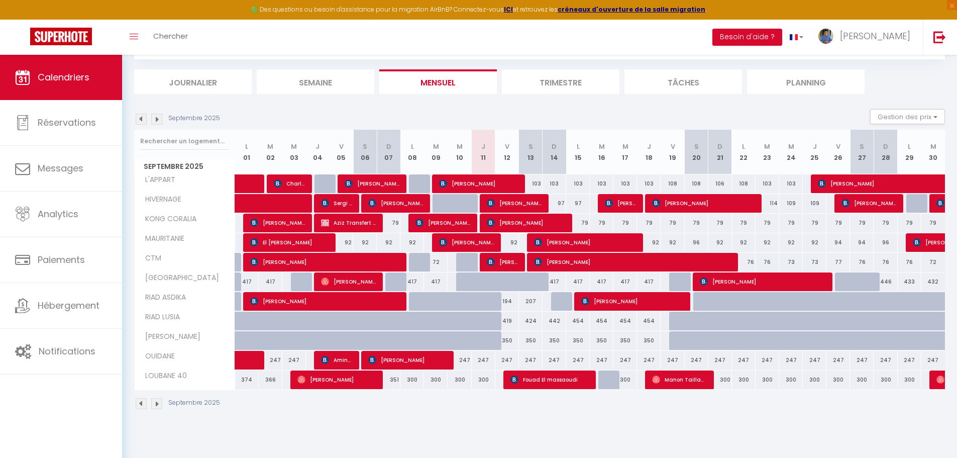
click at [159, 119] on img at bounding box center [156, 119] width 11 height 11
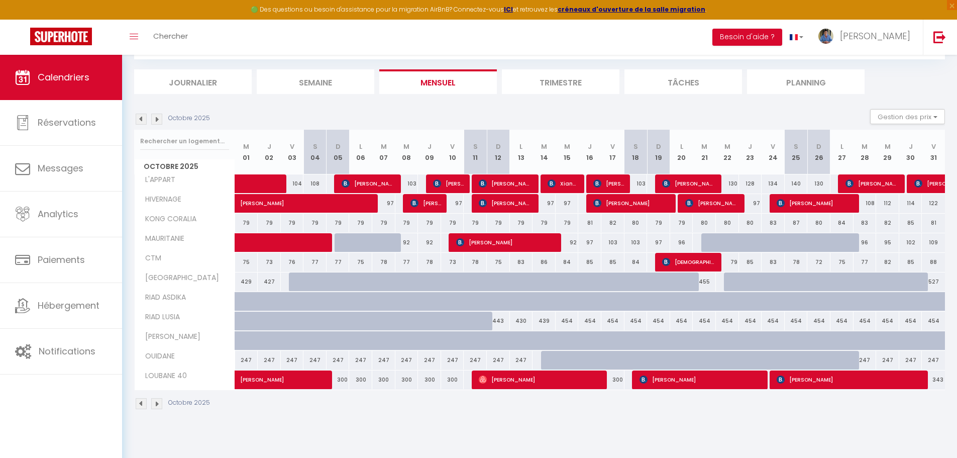
click at [141, 120] on img at bounding box center [141, 119] width 11 height 11
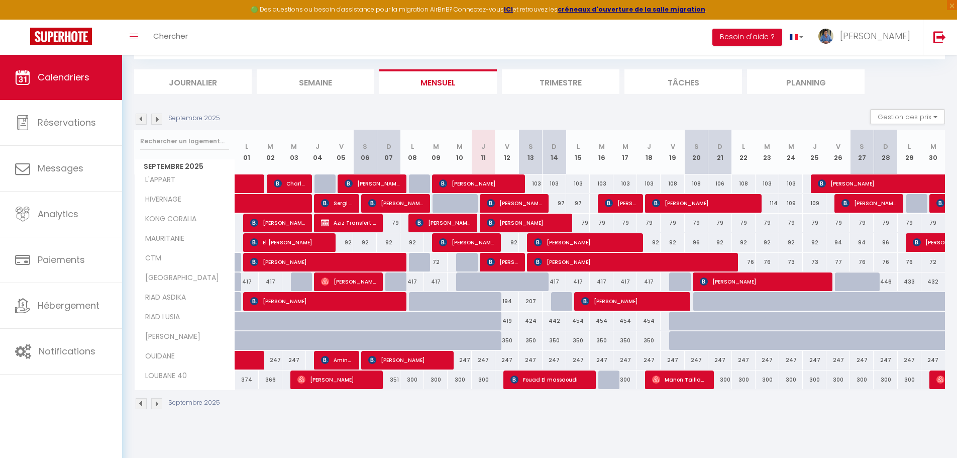
click at [141, 120] on img at bounding box center [141, 119] width 11 height 11
